Goal: Task Accomplishment & Management: Complete application form

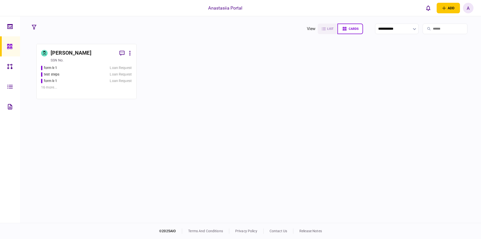
click at [98, 77] on div "form k-1 Loan Request test steps Loan Request form k-1 Loan Request 16 more ..." at bounding box center [86, 79] width 91 height 29
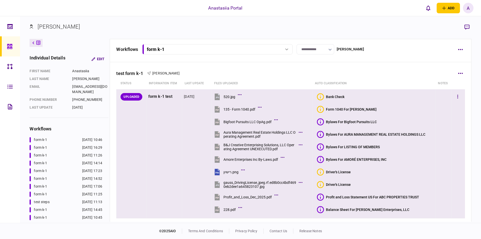
click at [454, 92] on div at bounding box center [459, 96] width 10 height 11
click at [454, 96] on button "button" at bounding box center [458, 96] width 9 height 9
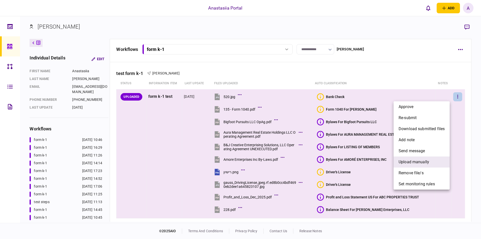
click at [433, 159] on li "upload manually" at bounding box center [422, 161] width 56 height 11
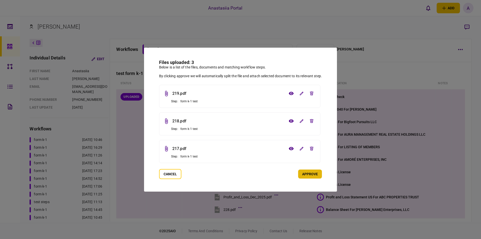
click at [315, 176] on button "approve" at bounding box center [310, 174] width 24 height 9
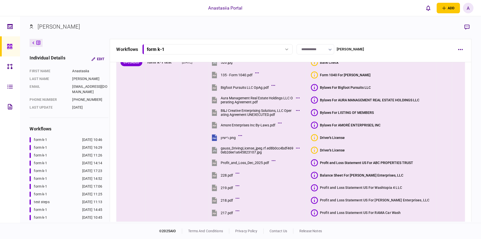
scroll to position [66, 0]
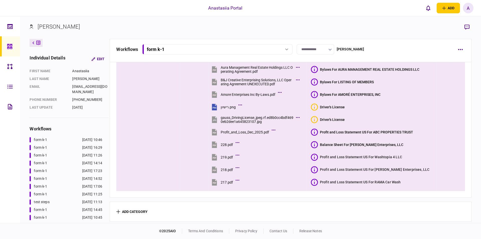
click at [318, 158] on icon at bounding box center [314, 157] width 7 height 7
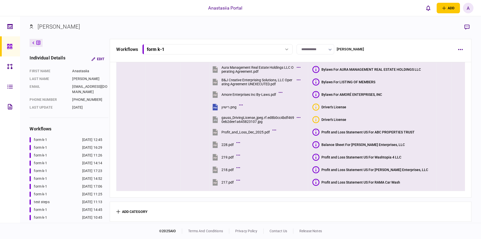
click at [319, 157] on icon at bounding box center [316, 157] width 7 height 7
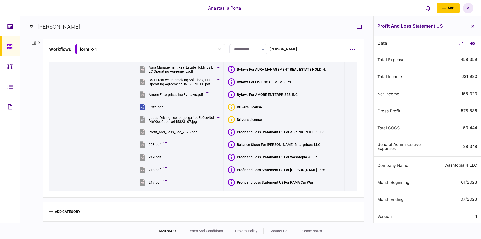
scroll to position [2, 0]
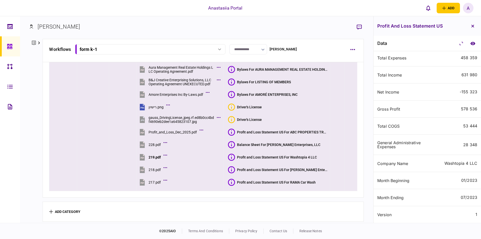
click at [233, 179] on icon at bounding box center [231, 182] width 7 height 7
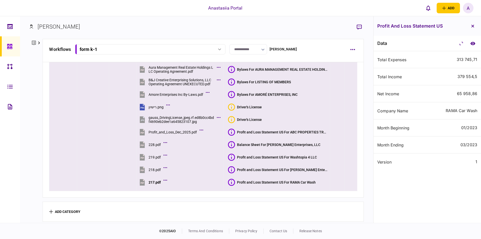
click at [232, 169] on icon at bounding box center [231, 169] width 7 height 7
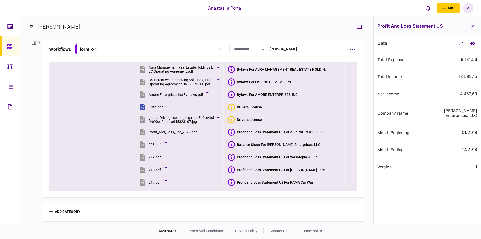
click at [232, 179] on icon at bounding box center [231, 182] width 7 height 7
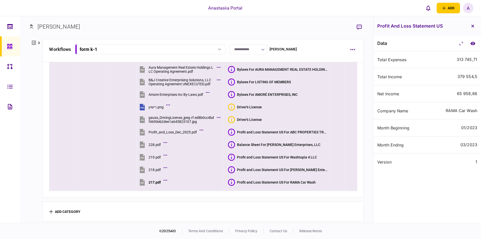
click at [231, 168] on icon at bounding box center [231, 169] width 7 height 7
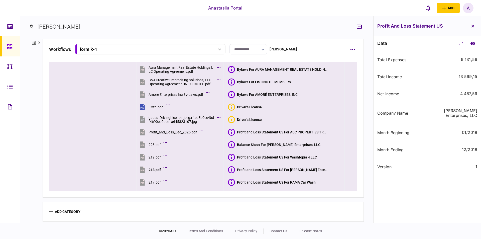
drag, startPoint x: 233, startPoint y: 154, endPoint x: 248, endPoint y: 122, distance: 35.9
click at [233, 154] on icon at bounding box center [231, 157] width 7 height 7
